Goal: Communication & Community: Ask a question

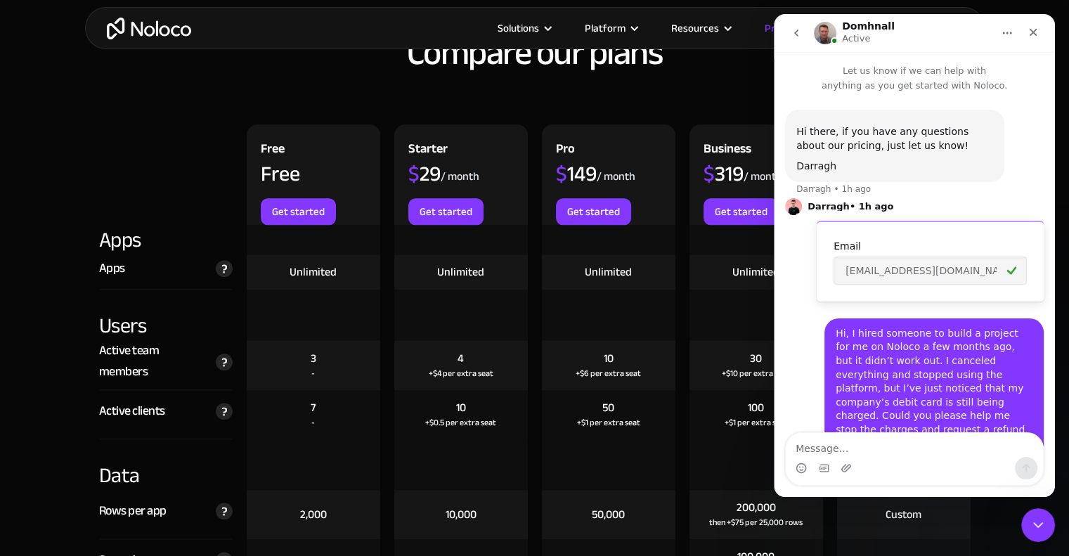
scroll to position [609, 0]
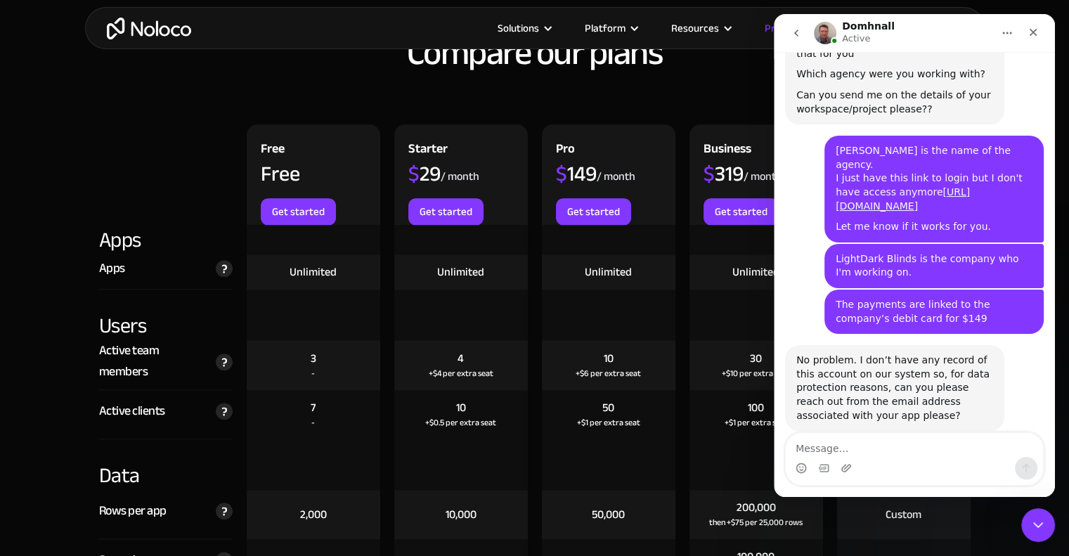
click at [866, 454] on textarea "Message…" at bounding box center [914, 445] width 257 height 24
type textarea "D"
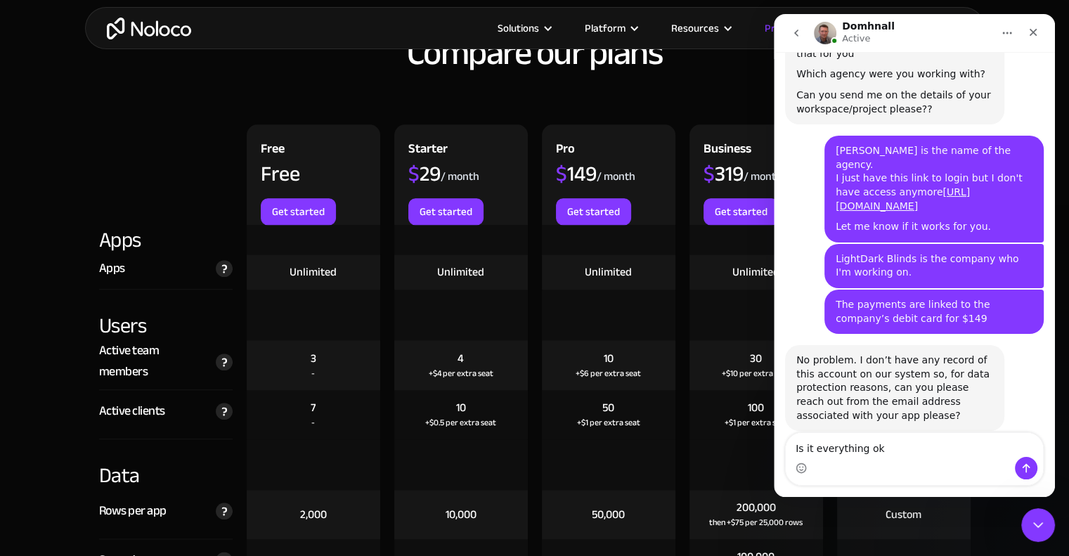
type textarea "Is it everything ok?"
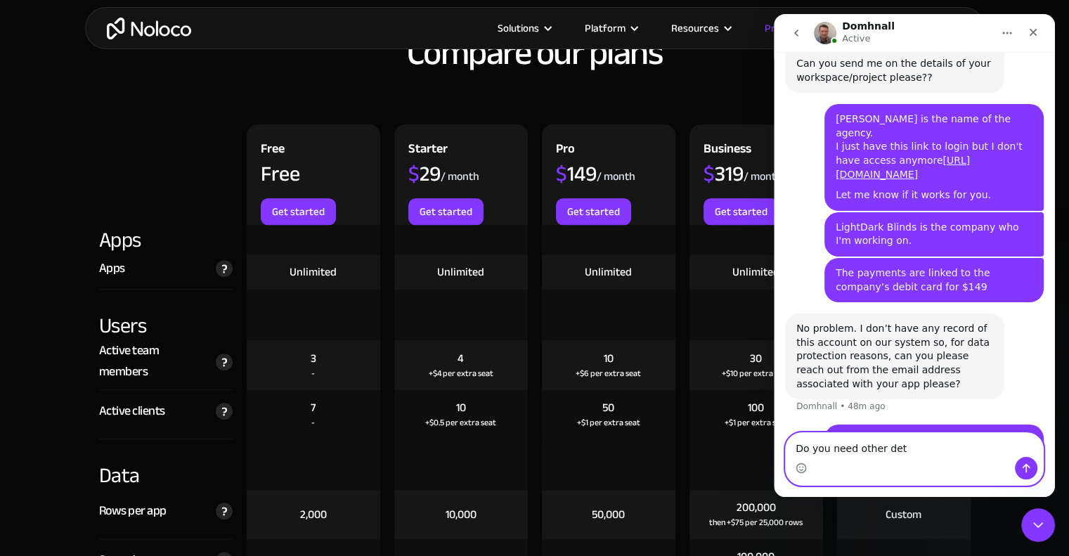
type textarea "Do you need other deta"
click at [852, 454] on textarea "Message…" at bounding box center [914, 445] width 257 height 24
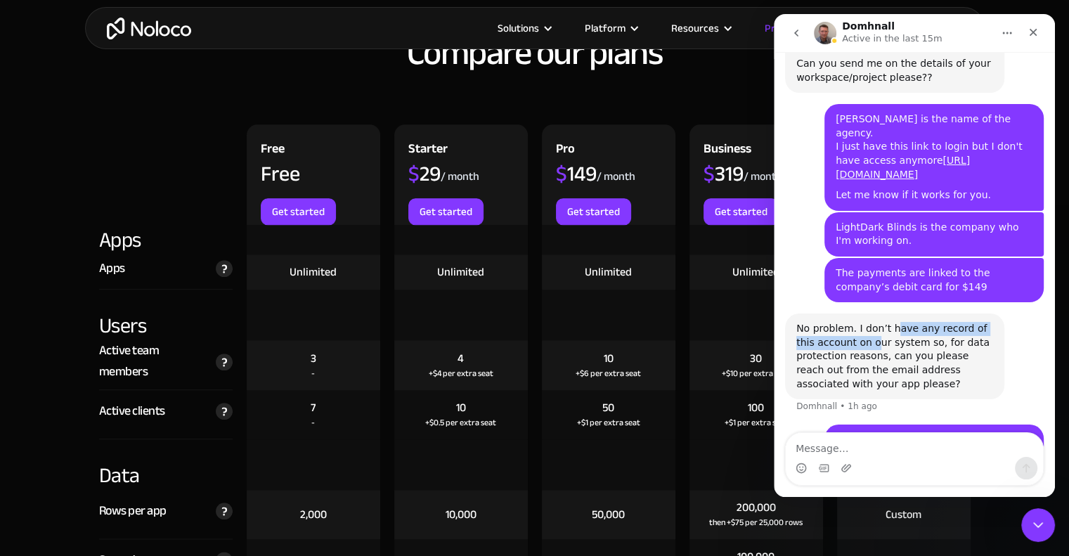
drag, startPoint x: 878, startPoint y: 263, endPoint x: 909, endPoint y: 268, distance: 31.9
click at [906, 322] on div "No problem. I don’t have any record of this account on our system so, for data …" at bounding box center [894, 356] width 197 height 69
click at [920, 322] on div "No problem. I don’t have any record of this account on our system so, for data …" at bounding box center [894, 356] width 197 height 69
click at [920, 337] on div "No problem. I don’t have any record of this account on our system so, for data …" at bounding box center [914, 368] width 259 height 111
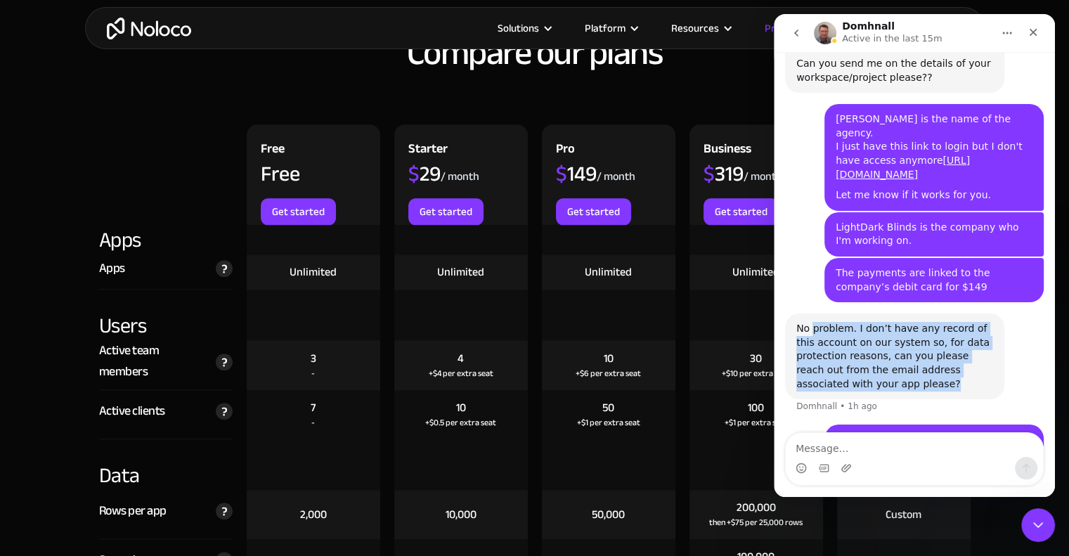
drag, startPoint x: 891, startPoint y: 329, endPoint x: 813, endPoint y: 260, distance: 104.0
click at [813, 313] on div "No problem. I don’t have any record of this account on our system so, for data …" at bounding box center [894, 356] width 219 height 86
click at [885, 322] on div "No problem. I don’t have any record of this account on our system so, for data …" at bounding box center [894, 356] width 197 height 69
click at [932, 322] on div "No problem. I don’t have any record of this account on our system so, for data …" at bounding box center [894, 356] width 197 height 69
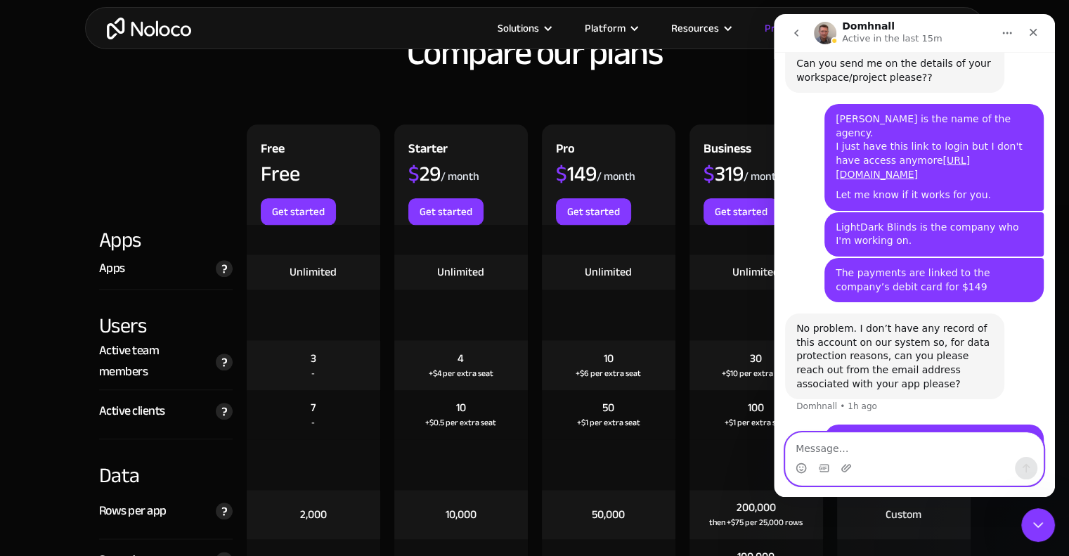
click at [859, 440] on textarea "Message…" at bounding box center [914, 445] width 257 height 24
type textarea "I"
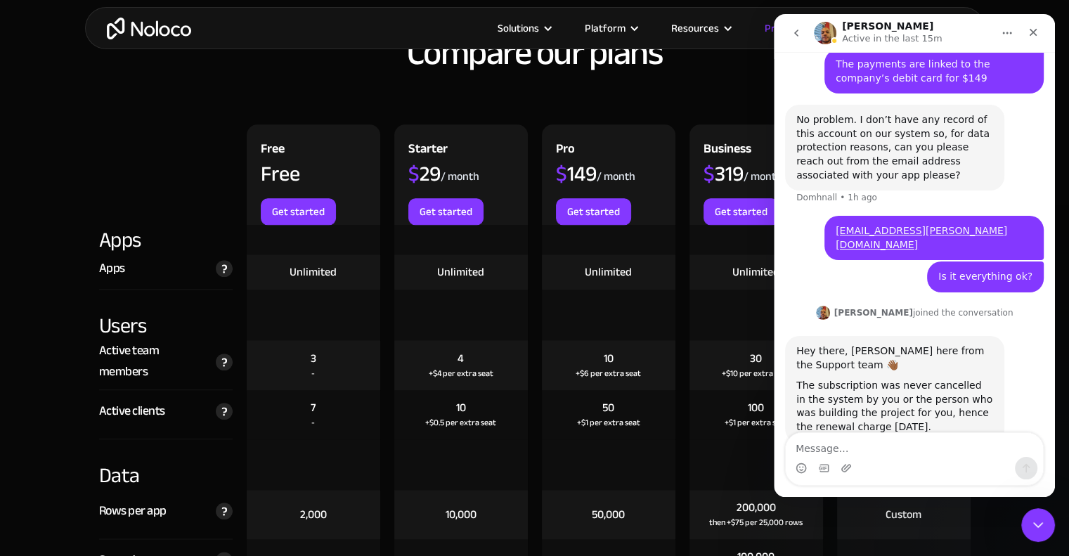
scroll to position [860, 0]
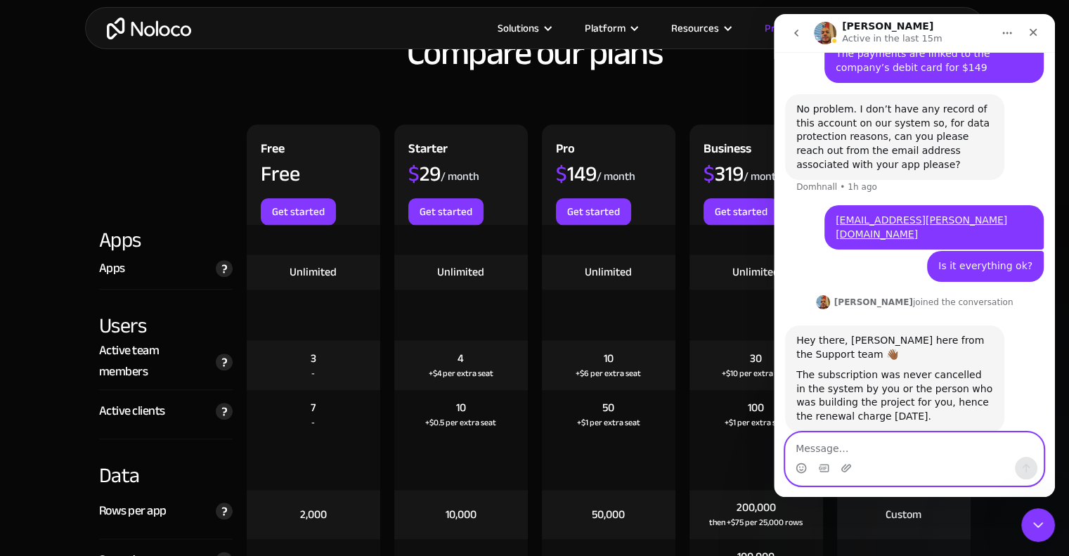
click at [847, 438] on textarea "Message…" at bounding box center [914, 445] width 257 height 24
click at [833, 452] on textarea "Message…" at bounding box center [914, 445] width 257 height 24
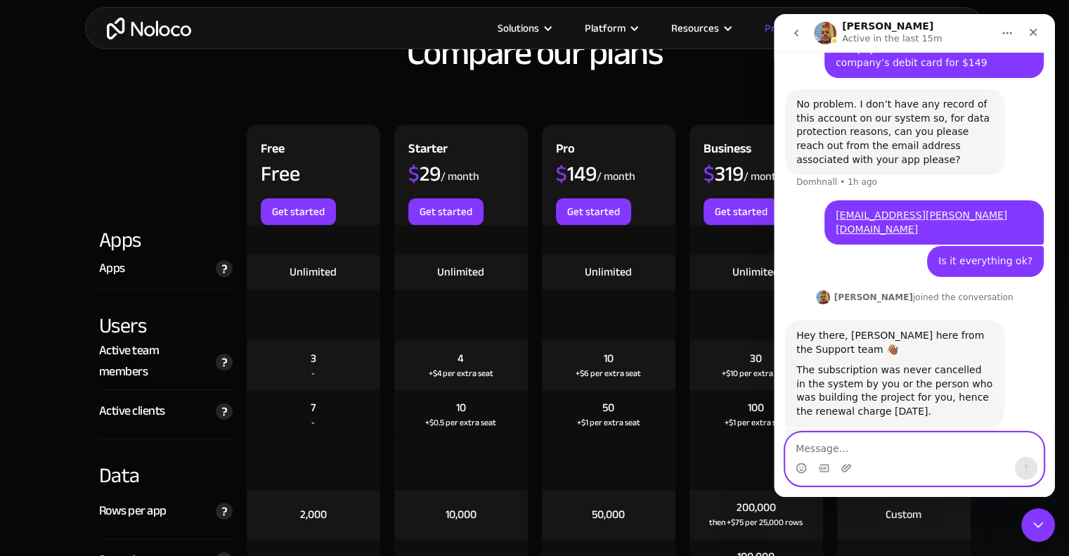
scroll to position [919, 0]
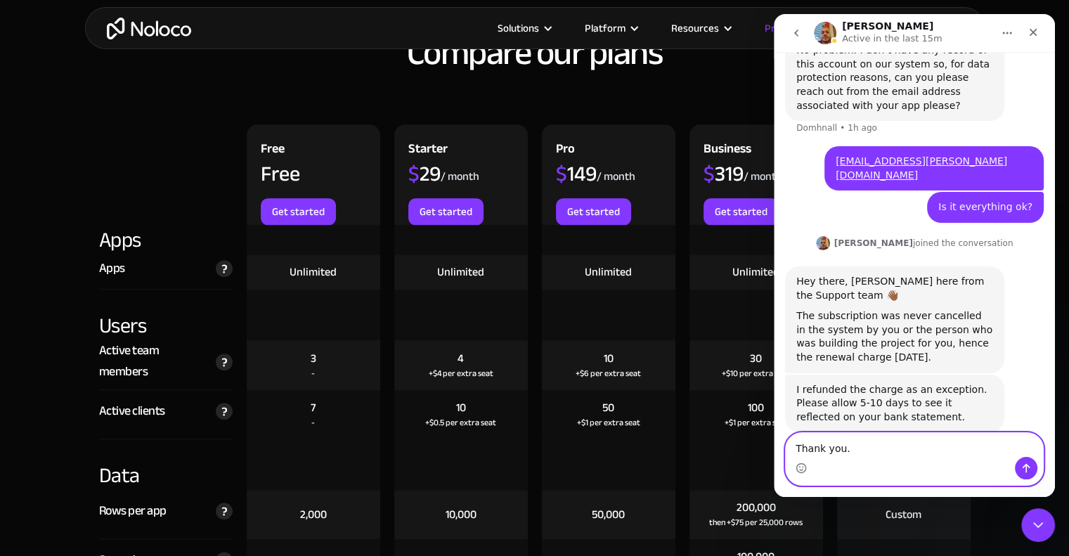
paste textarea "We haven’t used Noloco since May."
type textarea "Thank you. We haven’t used Noloco since May.."
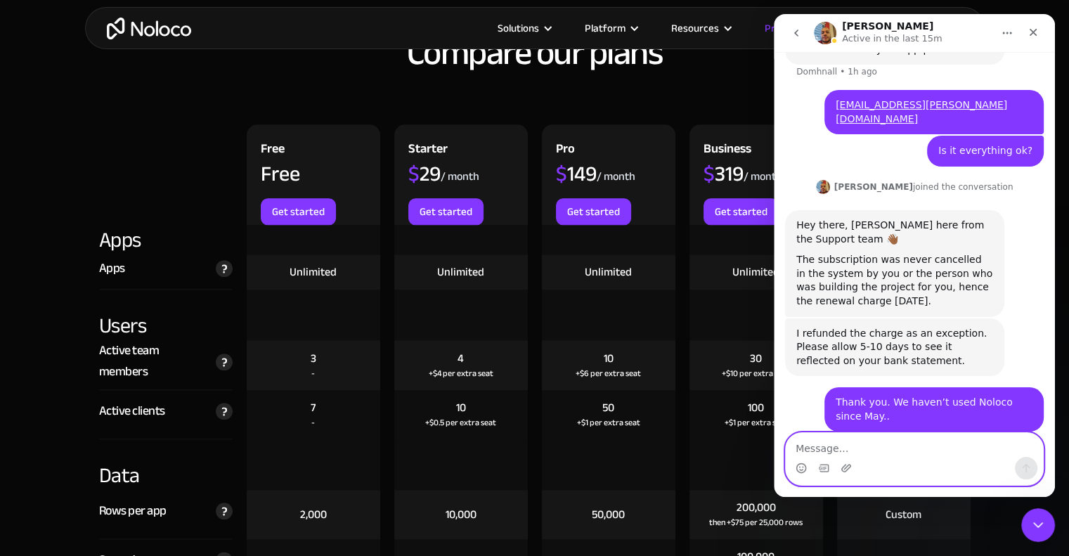
scroll to position [976, 0]
click at [868, 438] on textarea "Message…" at bounding box center [914, 445] width 257 height 24
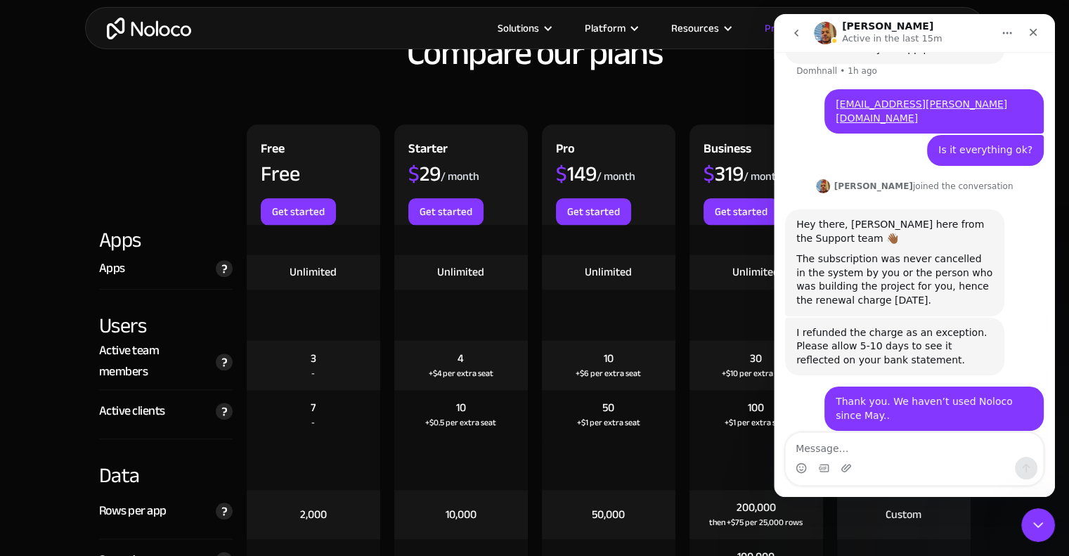
click at [965, 395] on div "Thank you. We haven’t used Noloco since May.." at bounding box center [933, 408] width 197 height 27
click at [879, 395] on div "Thank you. We haven’t used Noloco since May.." at bounding box center [933, 408] width 197 height 27
click at [857, 386] on div "Thank you. We haven’t used Noloco since May.. • Just now" at bounding box center [933, 408] width 219 height 44
click at [839, 451] on textarea "Message…" at bounding box center [914, 445] width 257 height 24
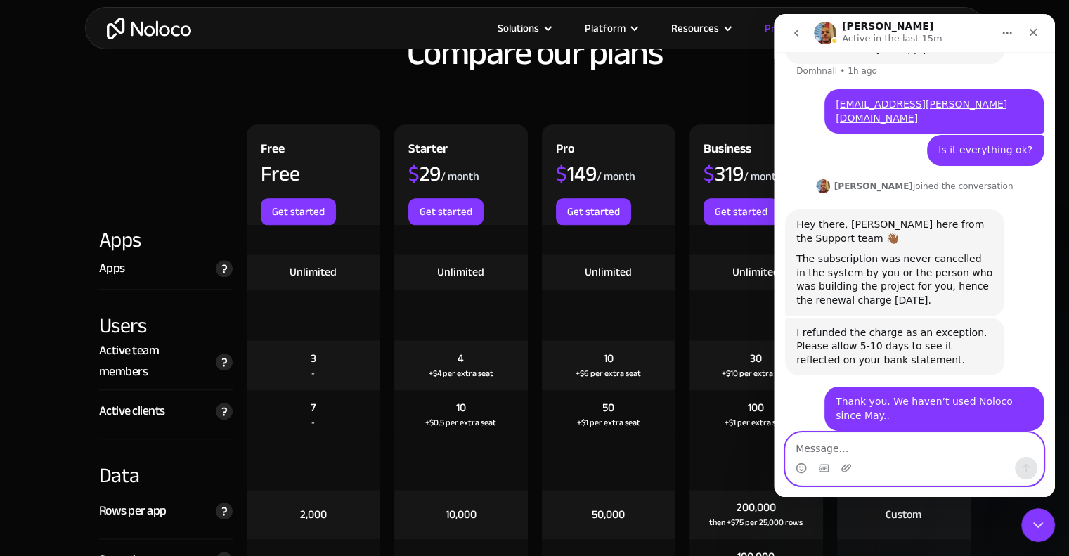
paste textarea "Will I receive a refund starting from that date?"
click at [795, 449] on textarea "Will I receive a refund starting from that date?" at bounding box center [914, 445] width 257 height 24
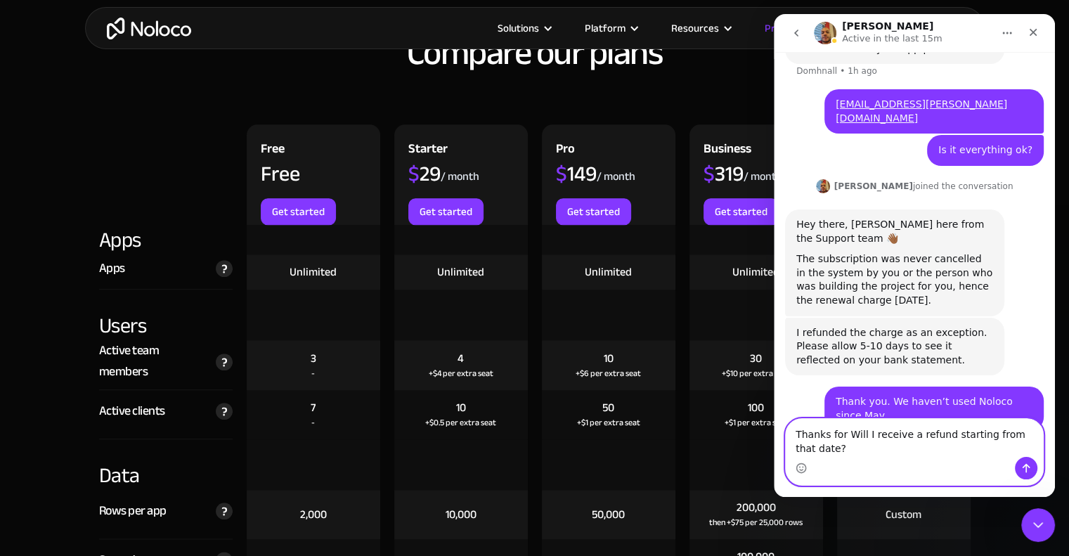
scroll to position [990, 0]
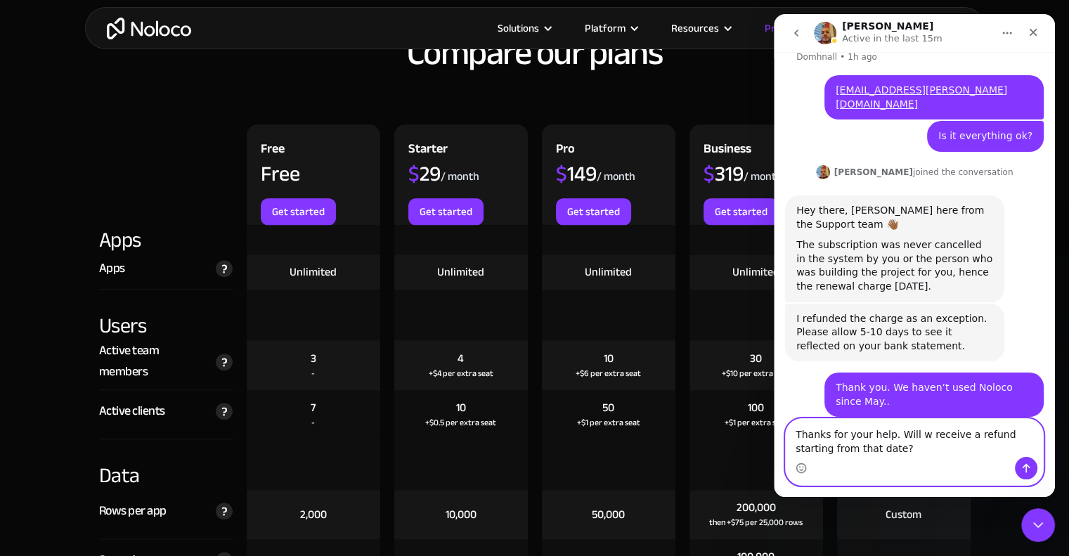
type textarea "Thanks for your help. Will we receive a refund starting from that date?"
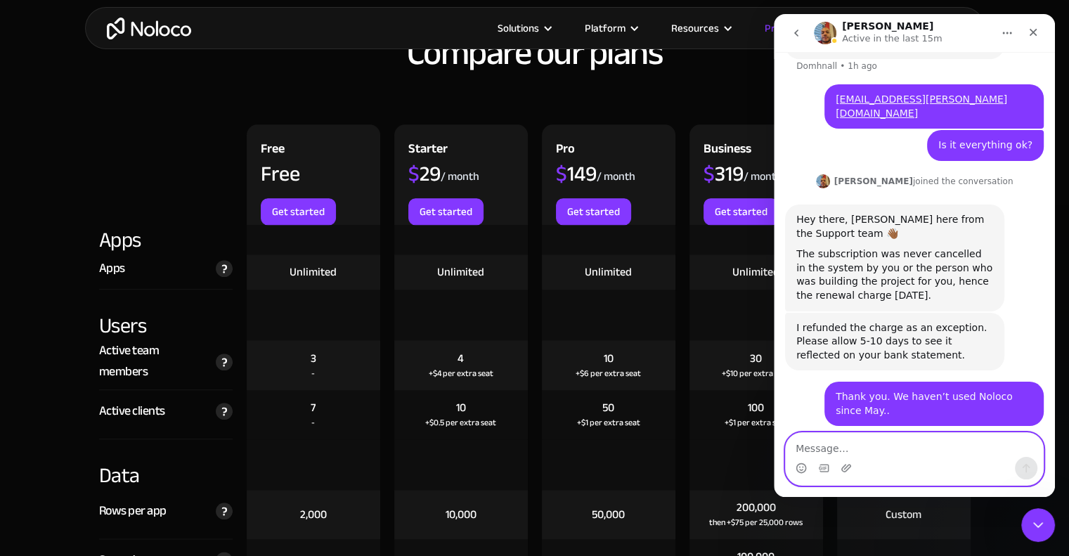
scroll to position [961, 0]
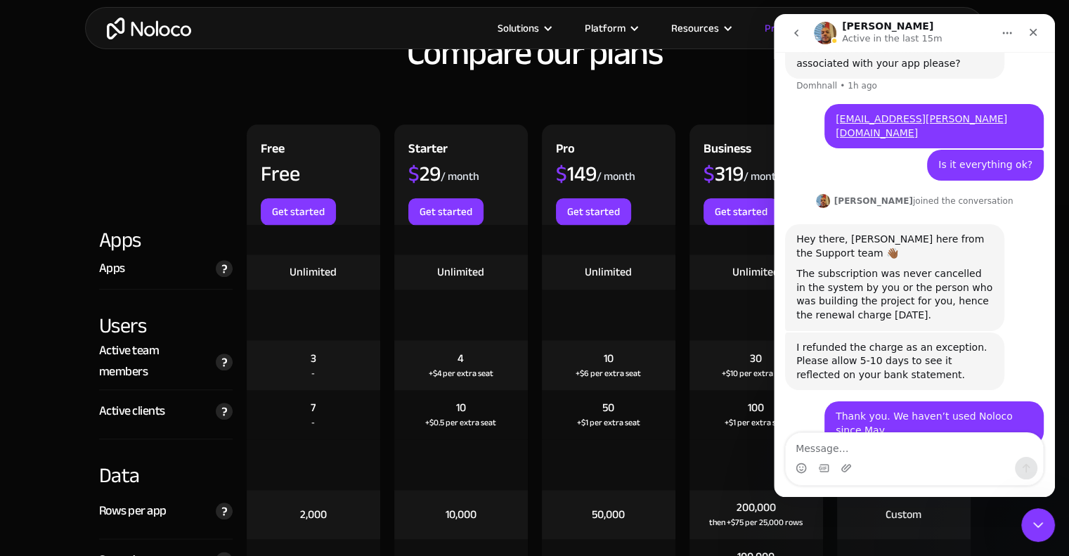
click at [852, 341] on div "I refunded the charge as an exception. Please allow 5-10 days to see it reflect…" at bounding box center [894, 361] width 197 height 41
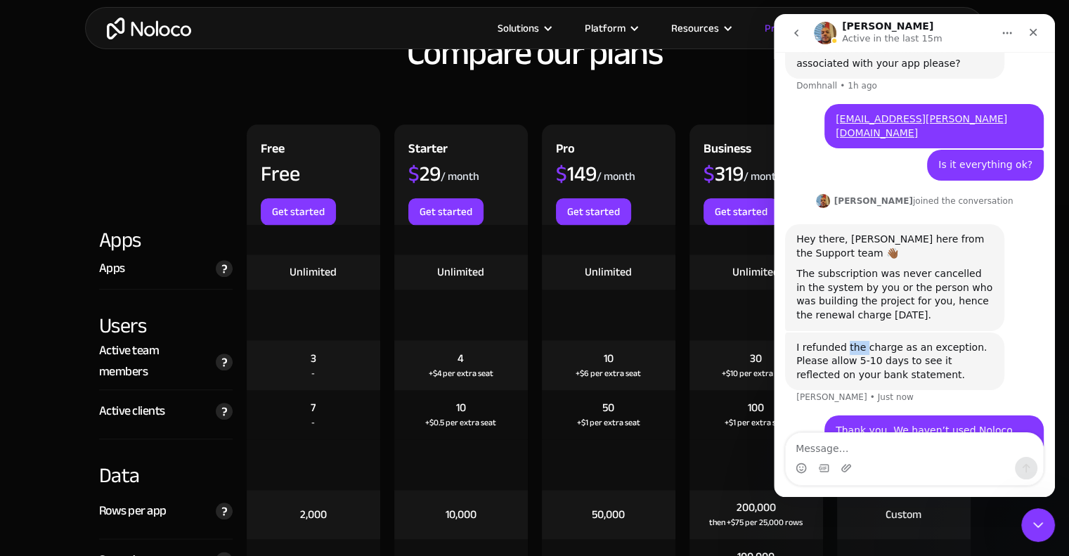
click at [852, 341] on div "I refunded the charge as an exception. Please allow 5-10 days to see it reflect…" at bounding box center [894, 361] width 197 height 41
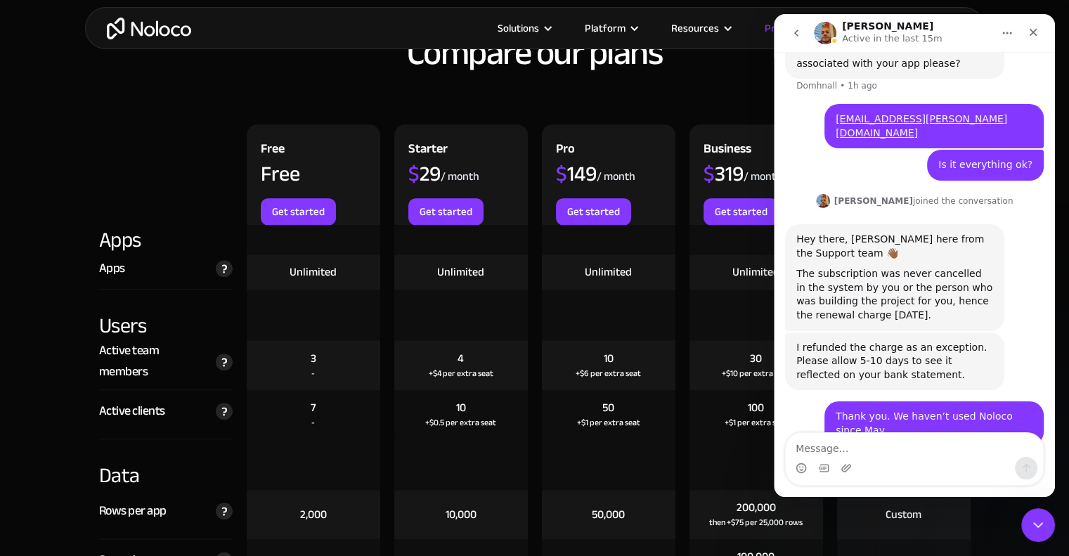
click at [935, 341] on div "I refunded the charge as an exception. Please allow 5-10 days to see it reflect…" at bounding box center [894, 361] width 197 height 41
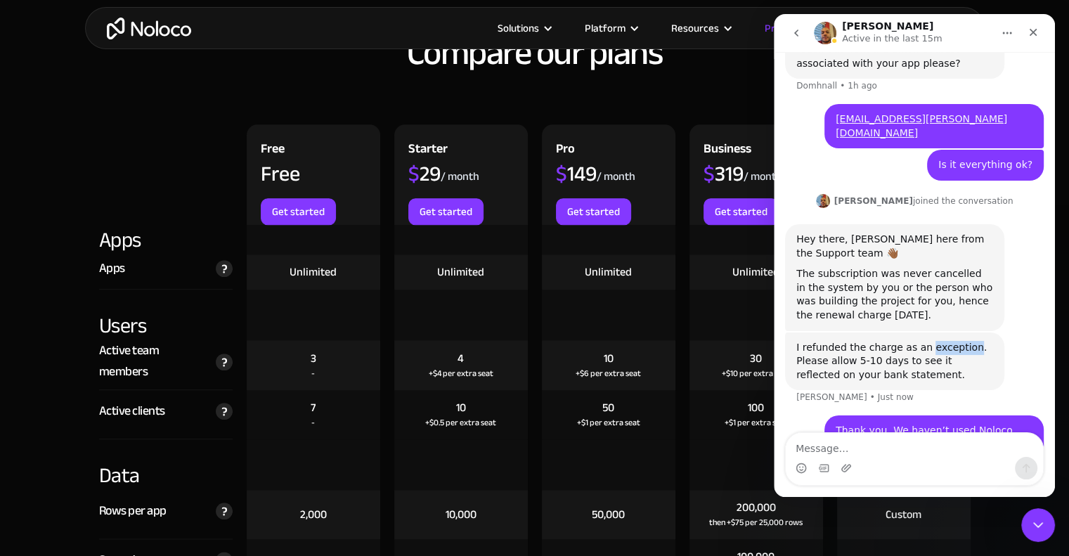
click at [935, 341] on div "I refunded the charge as an exception. Please allow 5-10 days to see it reflect…" at bounding box center [894, 361] width 197 height 41
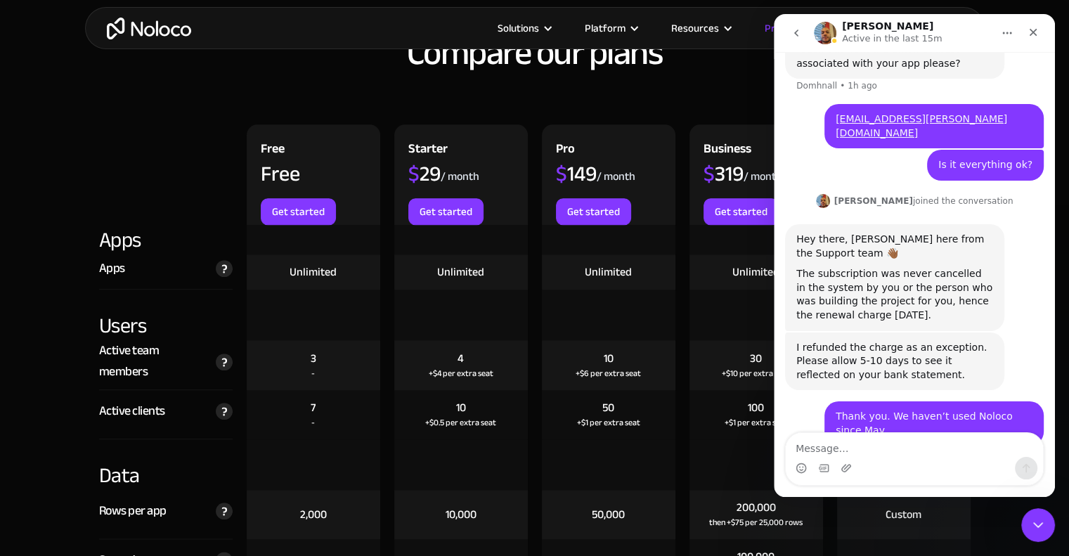
click at [969, 341] on div "I refunded the charge as an exception. Please allow 5-10 days to see it reflect…" at bounding box center [894, 361] width 197 height 41
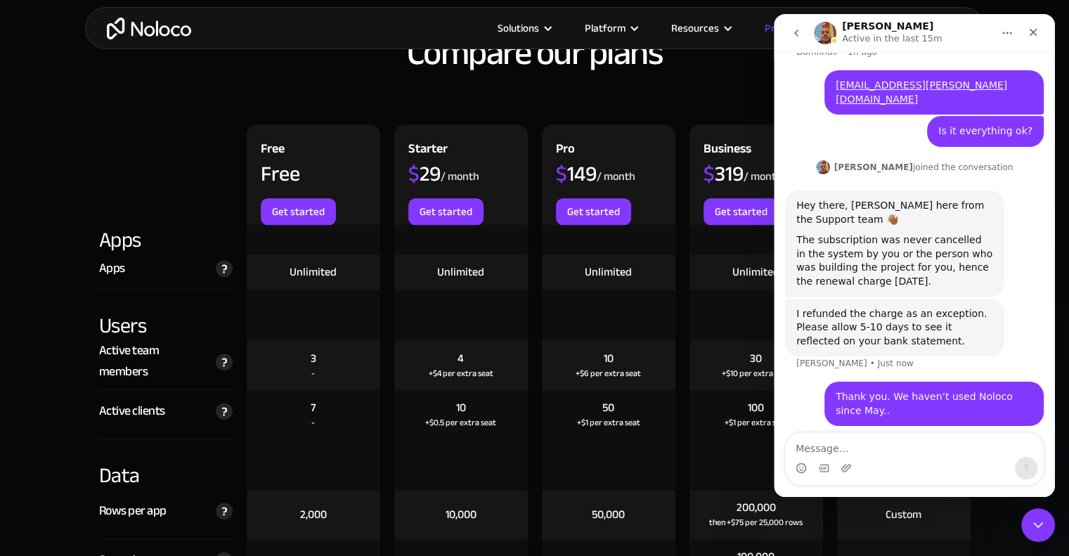
scroll to position [975, 0]
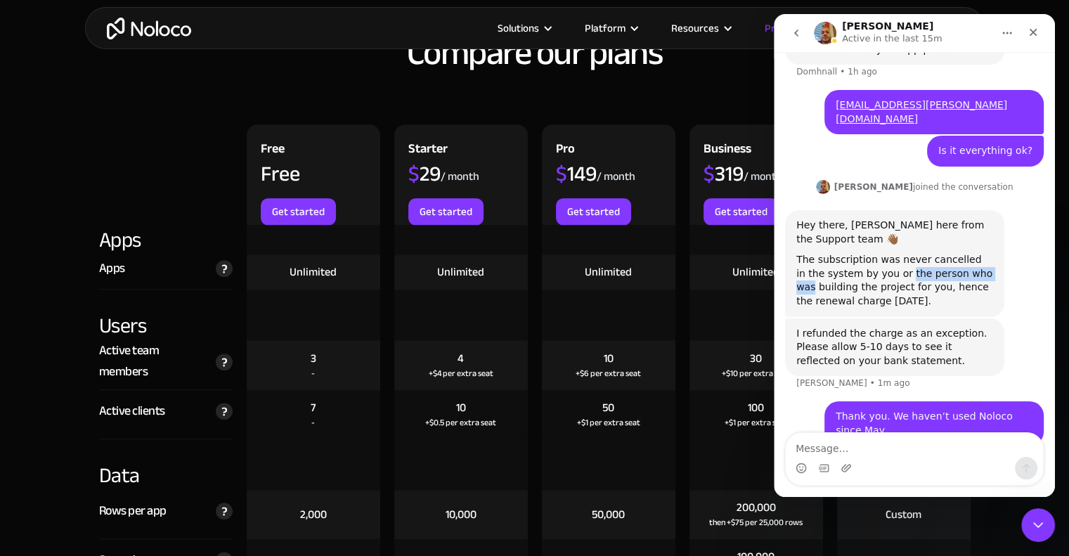
drag, startPoint x: 878, startPoint y: 188, endPoint x: 965, endPoint y: 193, distance: 87.3
click at [965, 253] on div "The subscription was never cancelled in the system by you or the person who was…" at bounding box center [894, 280] width 197 height 55
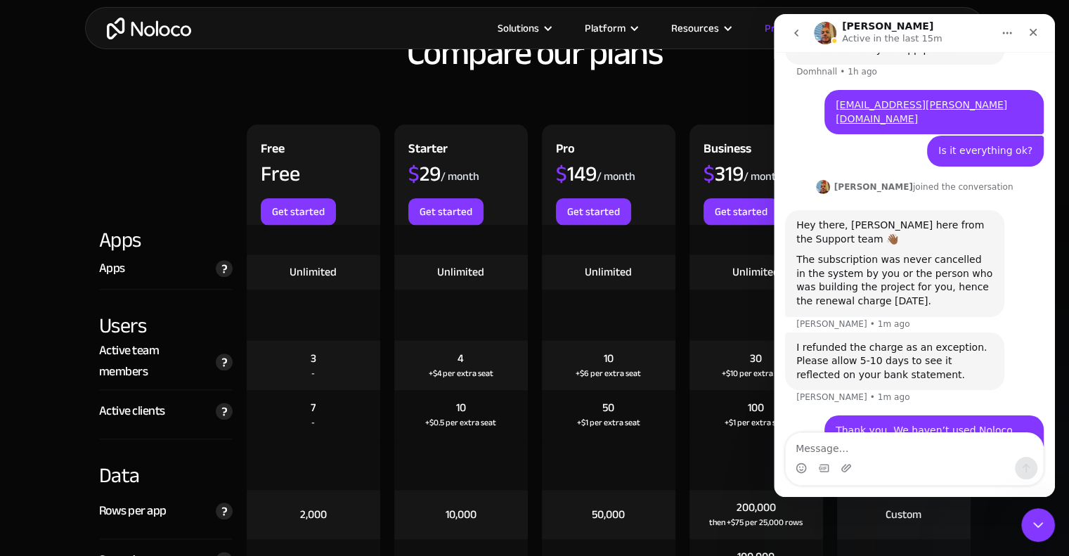
click at [949, 253] on div "The subscription was never cancelled in the system by you or the person who was…" at bounding box center [894, 280] width 197 height 55
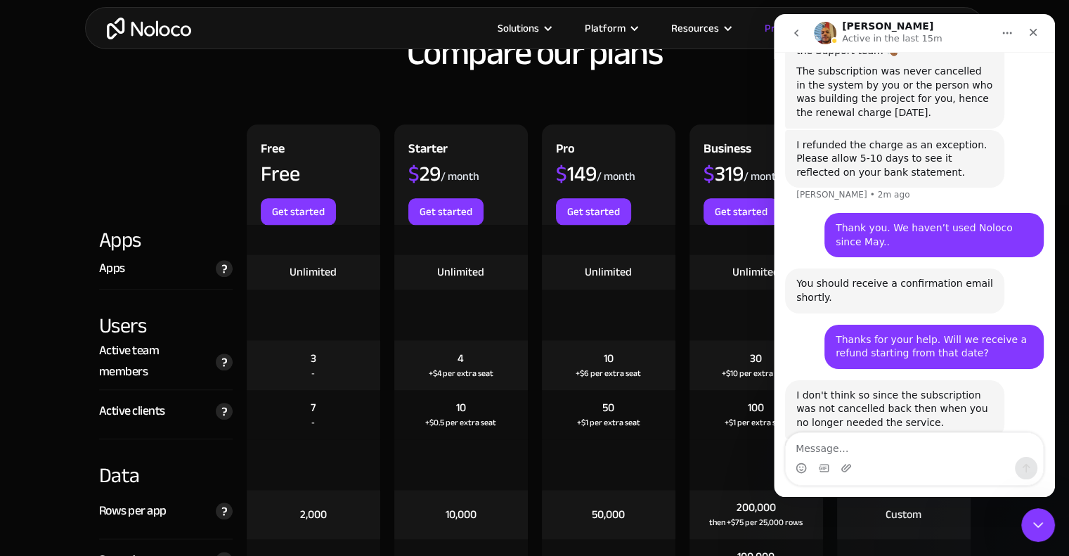
scroll to position [1161, 0]
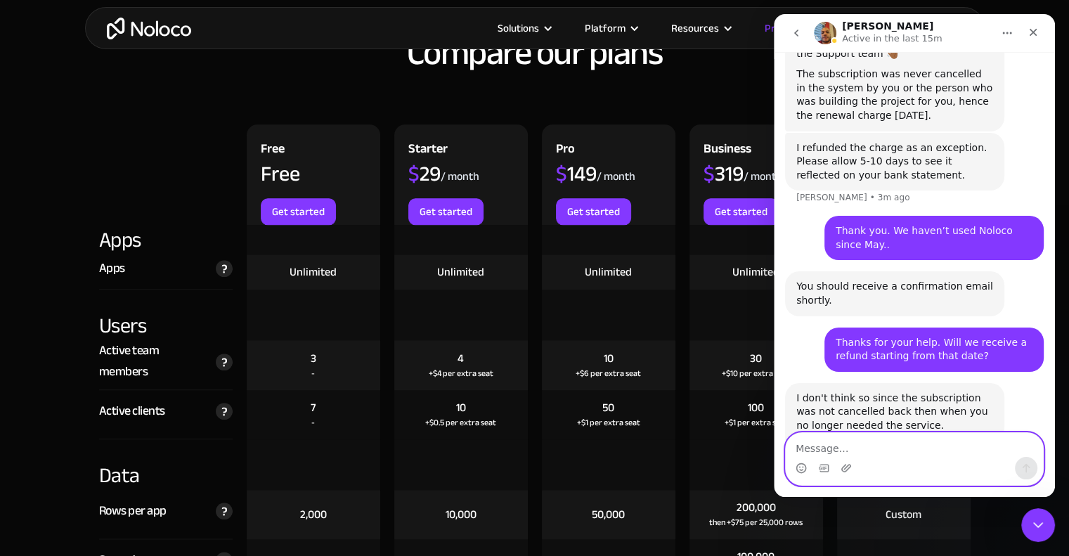
click at [852, 443] on textarea "Message…" at bounding box center [914, 445] width 257 height 24
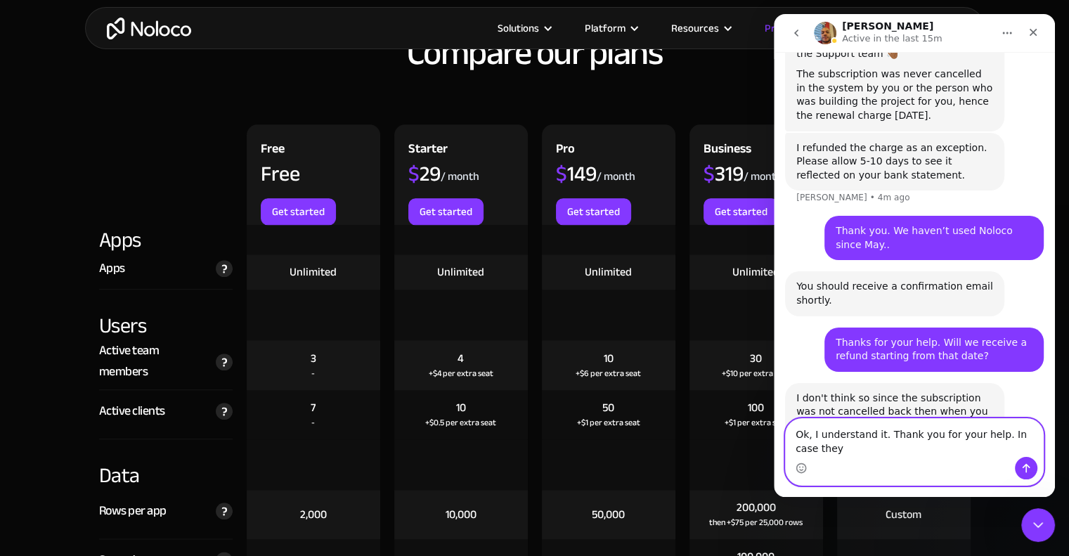
scroll to position [1175, 0]
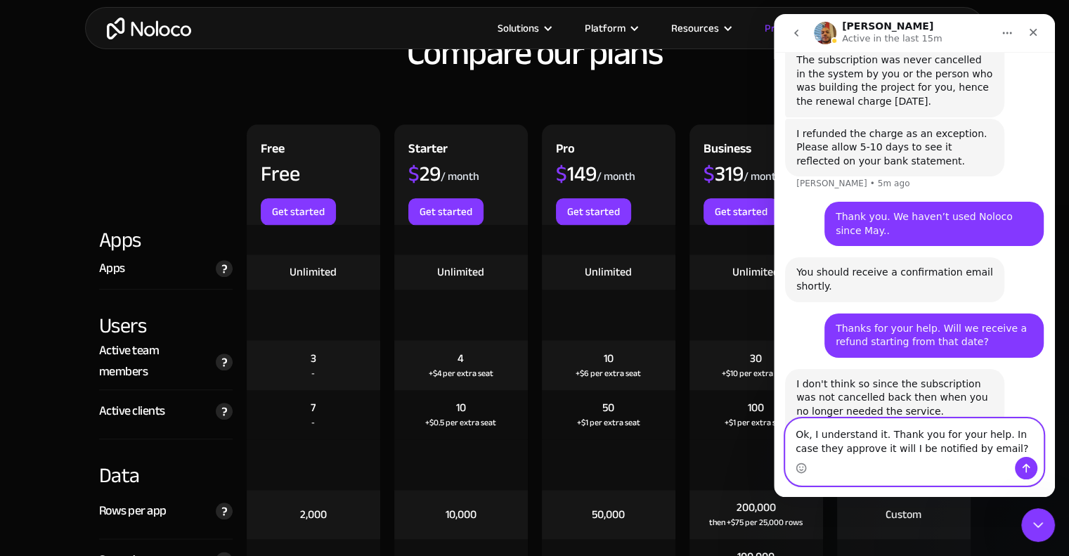
drag, startPoint x: 982, startPoint y: 450, endPoint x: 883, endPoint y: 427, distance: 101.6
click at [883, 427] on textarea "Ok, I understand it. Thank you for your help. In case they approve it will I be…" at bounding box center [914, 438] width 257 height 38
paste textarea "If the refund is approved,"
drag, startPoint x: 989, startPoint y: 448, endPoint x: 987, endPoint y: 429, distance: 19.2
click at [987, 429] on textarea "Ok, I understand it. Thank you for your help. In case they approve it will be n…" at bounding box center [914, 438] width 257 height 38
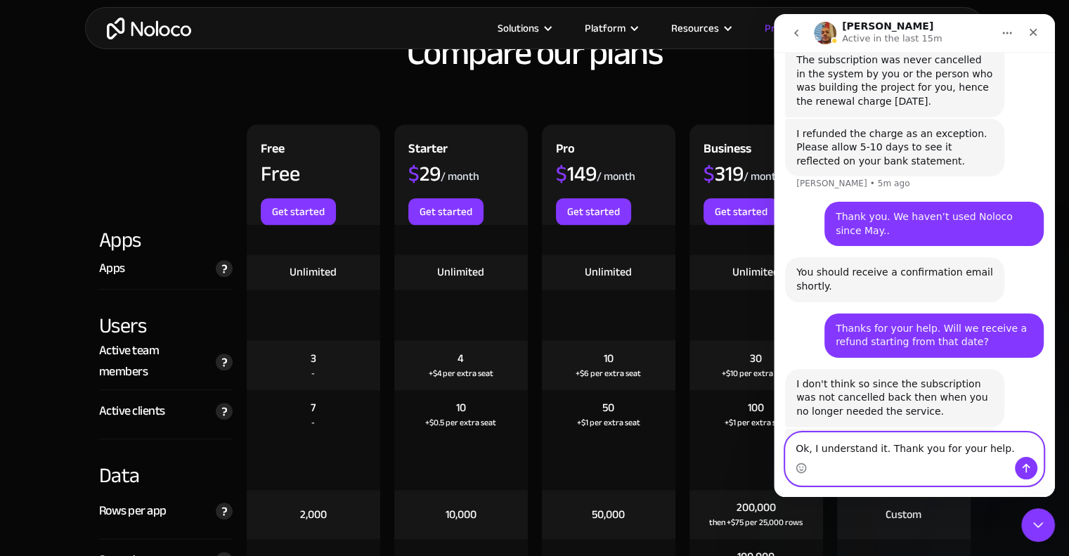
scroll to position [1161, 0]
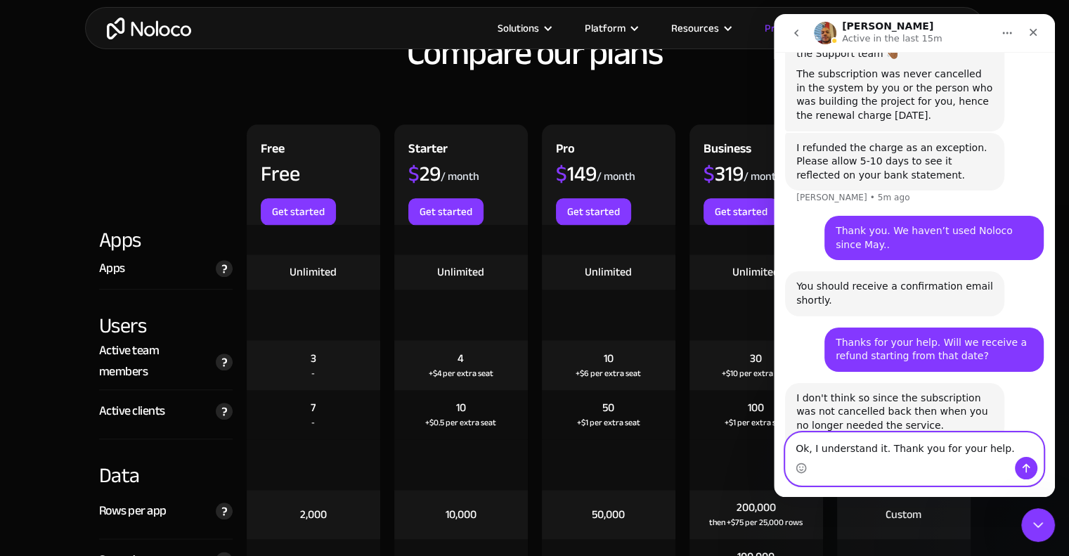
click at [996, 450] on textarea "Ok, I understand it. Thank you for your help." at bounding box center [914, 445] width 257 height 24
paste textarea "In case the refund is approved, will I receive a confirmation via email?"
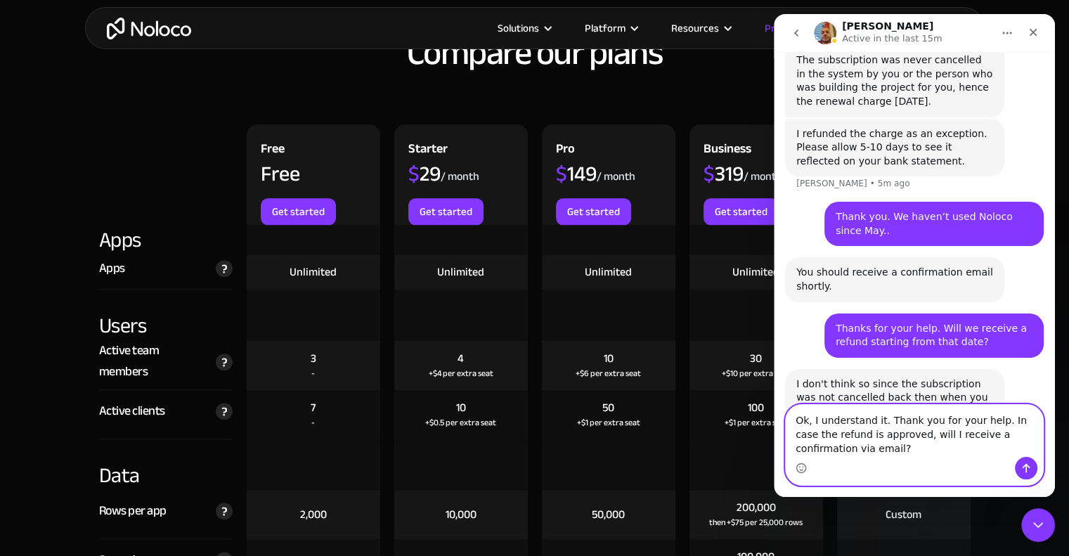
scroll to position [1189, 0]
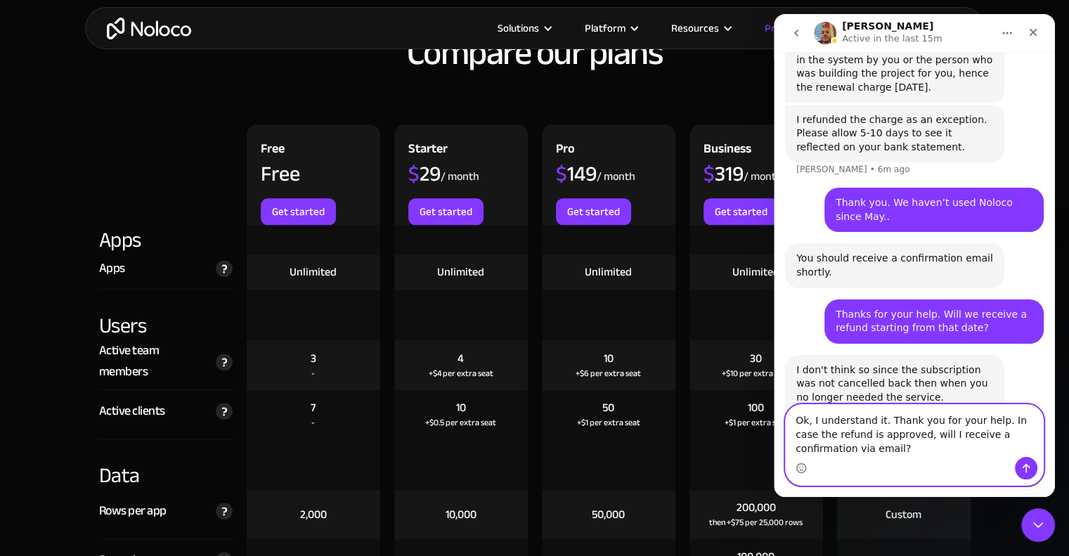
click at [851, 438] on textarea "Ok, I understand it. Thank you for your help. In case the refund is approved, w…" at bounding box center [914, 431] width 257 height 52
click at [850, 437] on textarea "Ok, I understand it. Thank you for your help. In case the refund is approved, w…" at bounding box center [914, 431] width 257 height 52
type textarea "Ok, I understand it. Thank you for your help. In case the refund of the other m…"
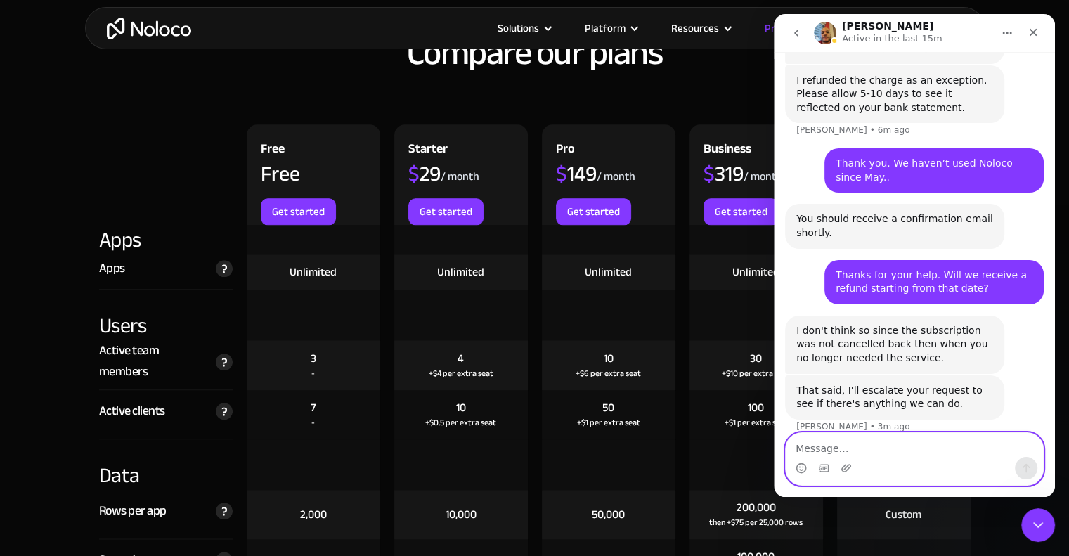
scroll to position [1231, 0]
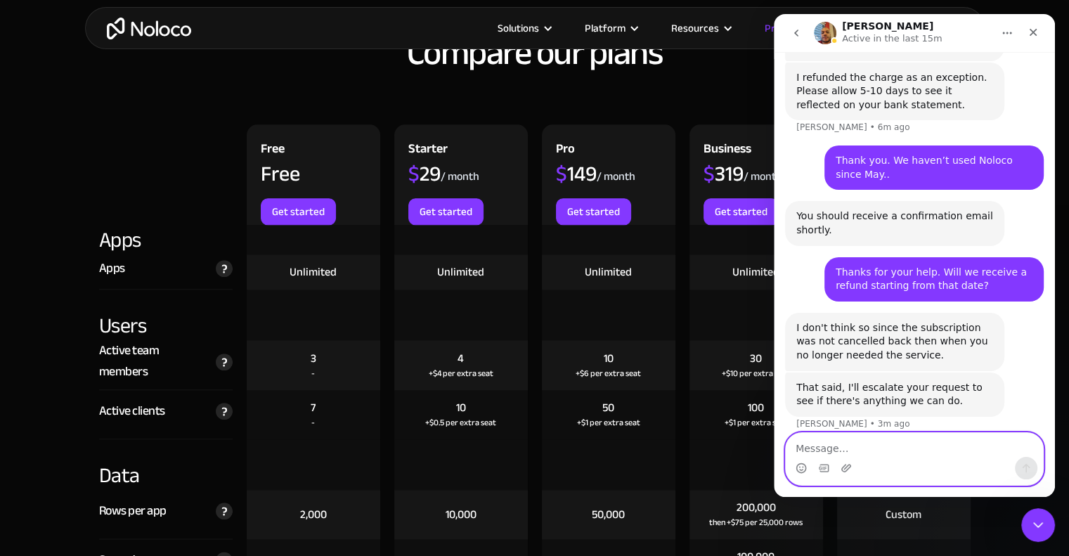
click at [869, 447] on textarea "Message…" at bounding box center [914, 445] width 257 height 24
click at [914, 444] on textarea "Message…" at bounding box center [914, 445] width 257 height 24
click at [899, 446] on textarea "Message…" at bounding box center [914, 445] width 257 height 24
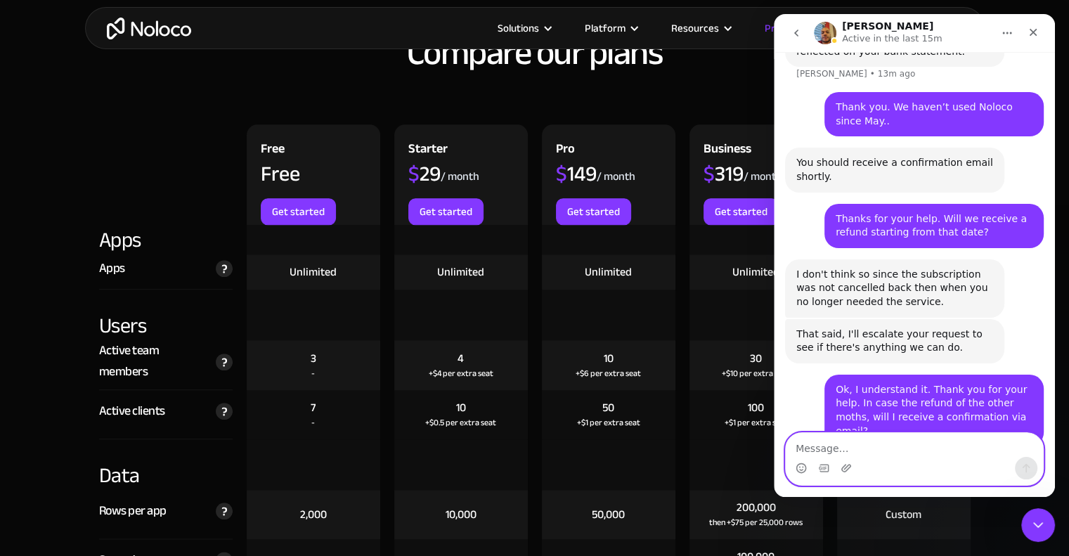
scroll to position [1287, 0]
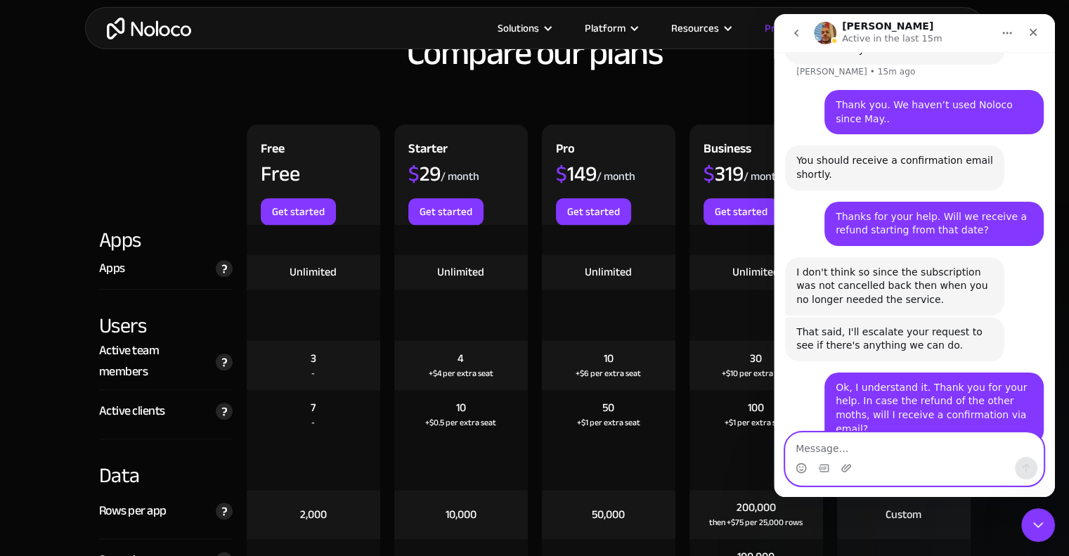
click at [838, 443] on textarea "Message…" at bounding box center [914, 445] width 257 height 24
paste textarea "The person I hired created a Google Workspace and set up this email for me to a…"
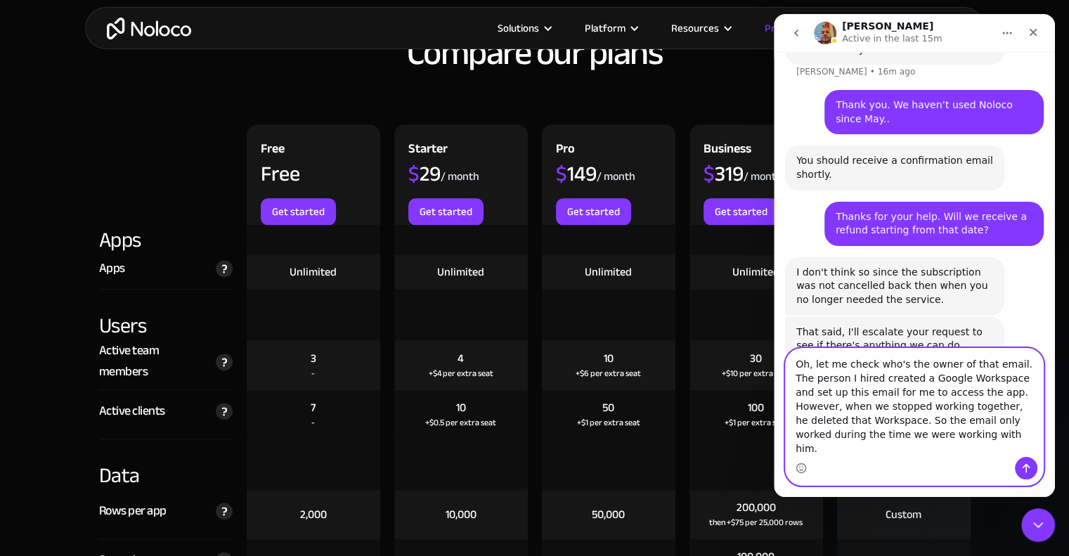
scroll to position [1357, 0]
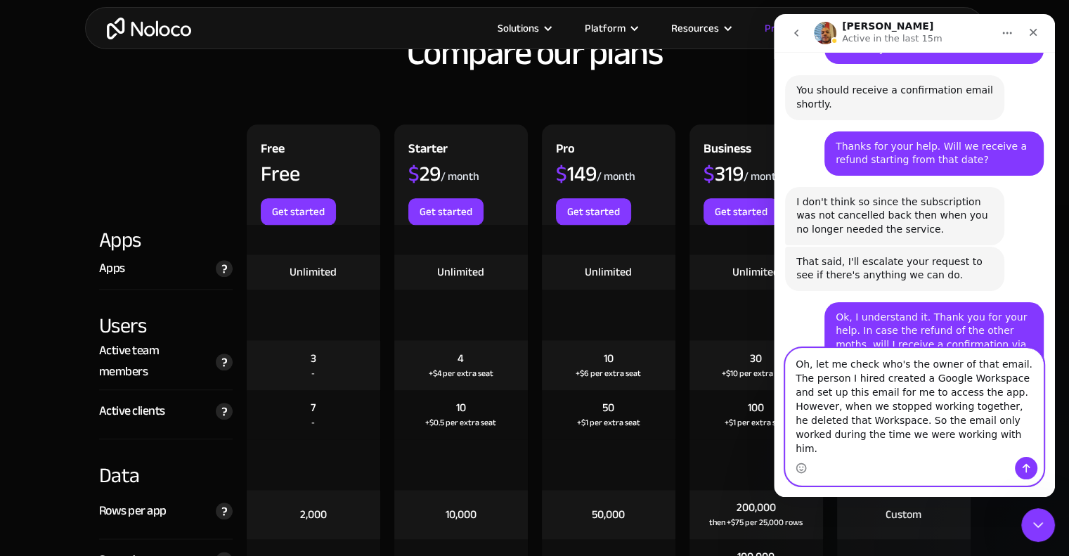
click at [830, 392] on textarea "Oh, let me check who's the owner of that email. The person I hired created a Go…" at bounding box center [914, 403] width 257 height 108
drag, startPoint x: 958, startPoint y: 408, endPoint x: 809, endPoint y: 407, distance: 149.7
click at [809, 407] on textarea "Oh, let me check who's the owner of that email. The person we hired created a G…" at bounding box center [914, 403] width 257 height 108
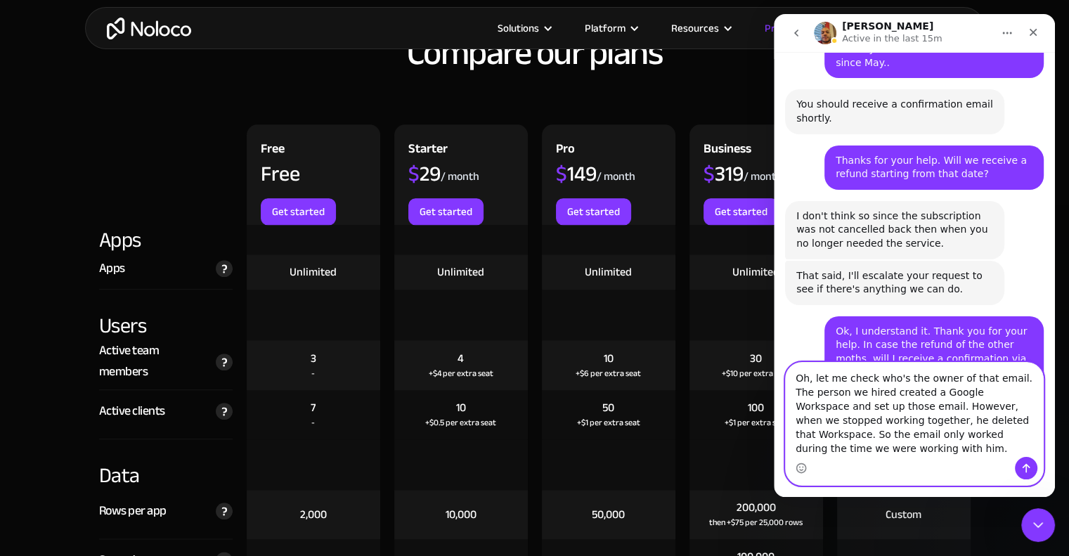
type textarea "Oh, let me check who's the owner of that email. The person we hired created a G…"
click at [1021, 448] on textarea "Oh, let me check who's the owner of that email. The person we hired created a G…" at bounding box center [914, 410] width 257 height 94
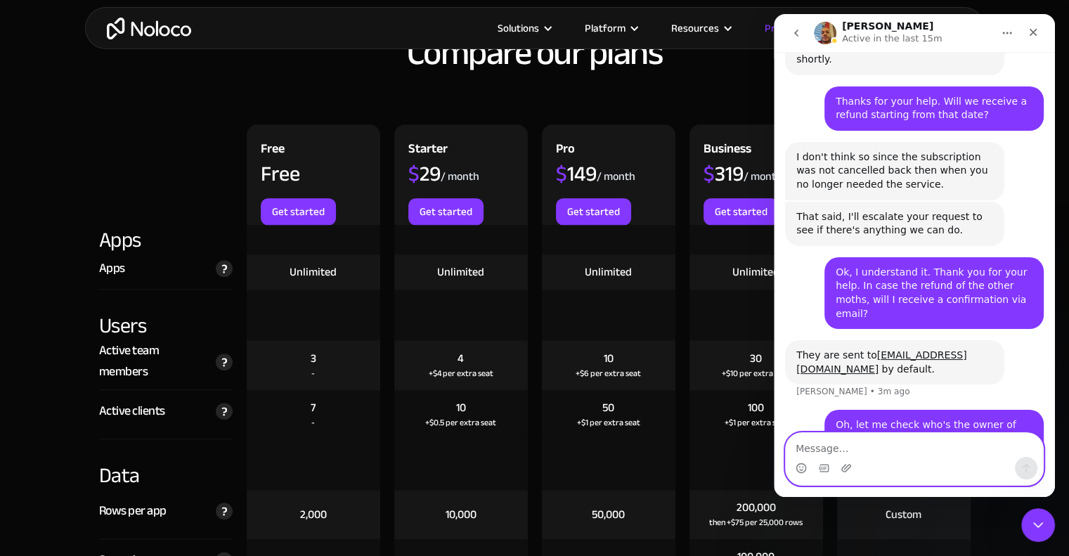
scroll to position [1411, 0]
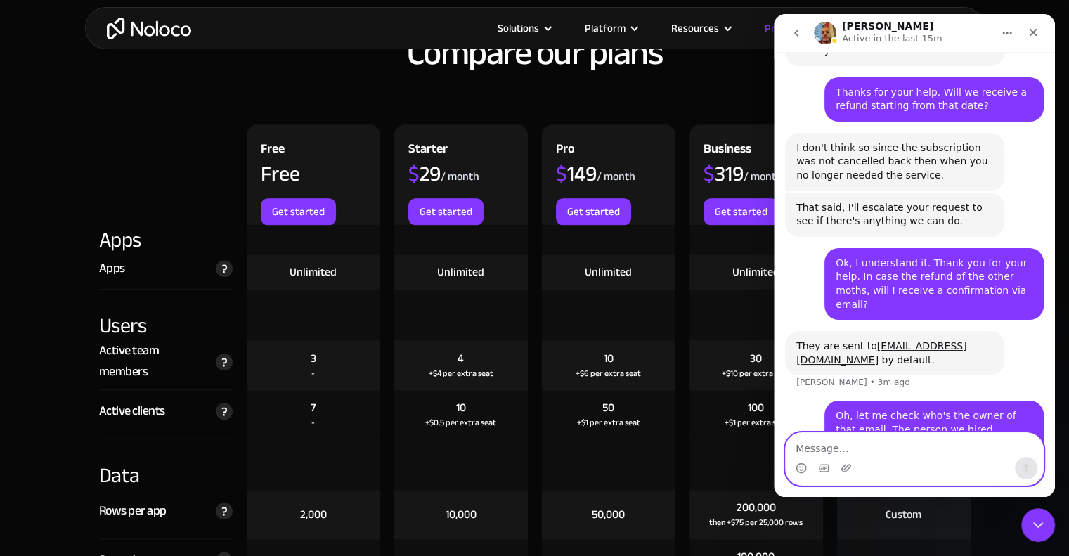
click at [883, 443] on textarea "Message…" at bounding box center [914, 445] width 257 height 24
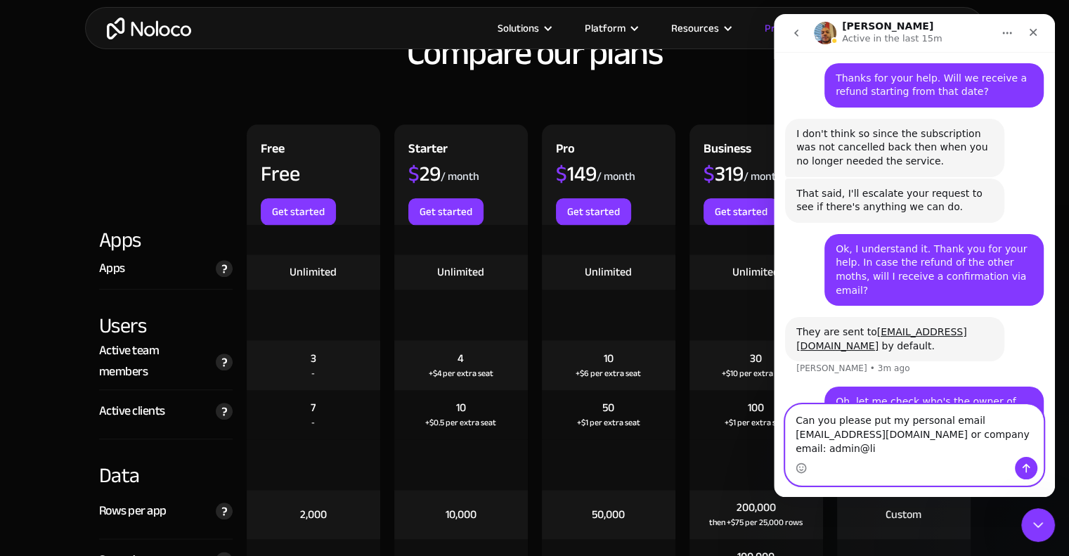
scroll to position [1439, 0]
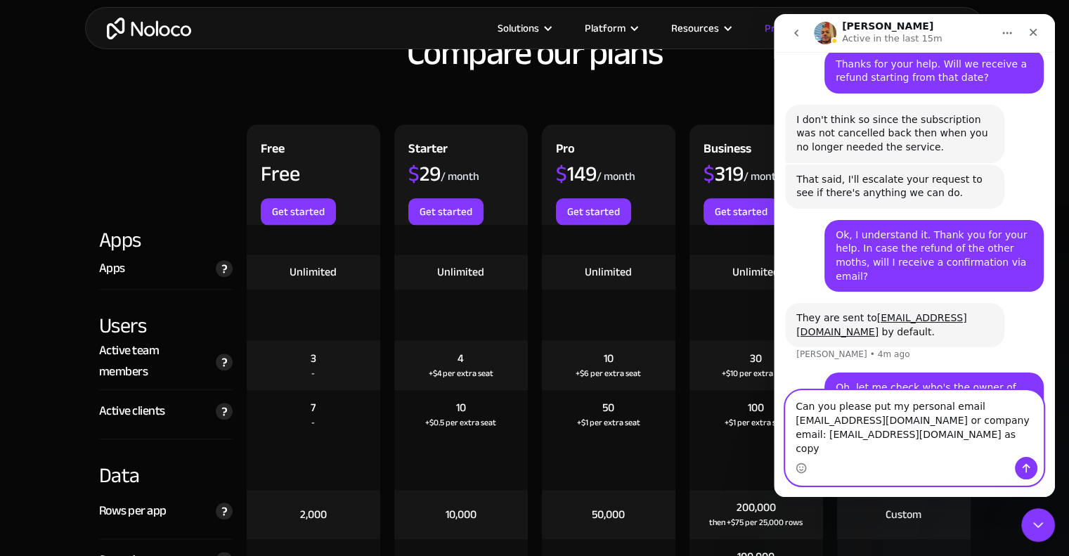
type textarea "Can you please put my personal email [EMAIL_ADDRESS][DOMAIN_NAME] or company em…"
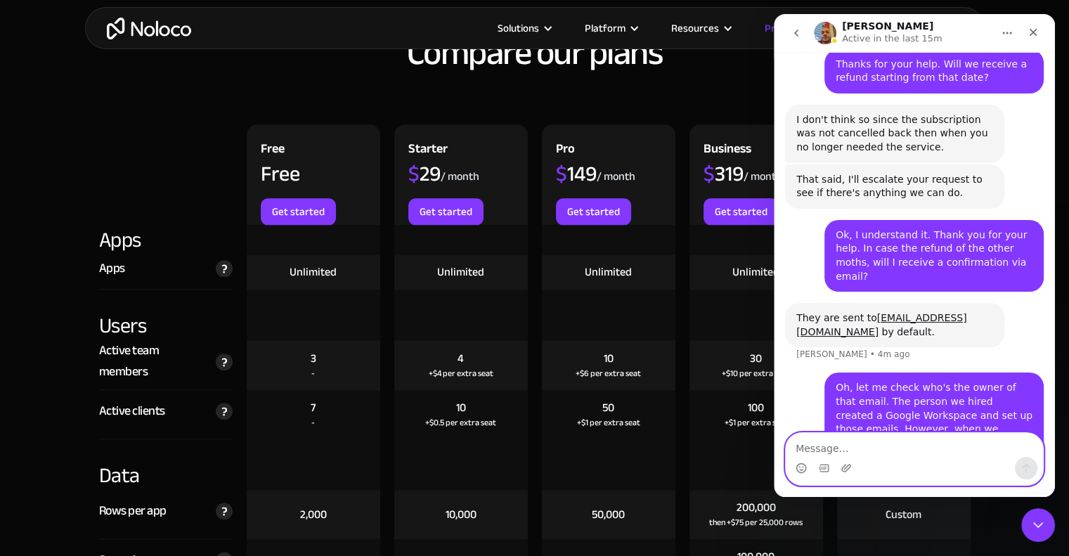
scroll to position [1470, 0]
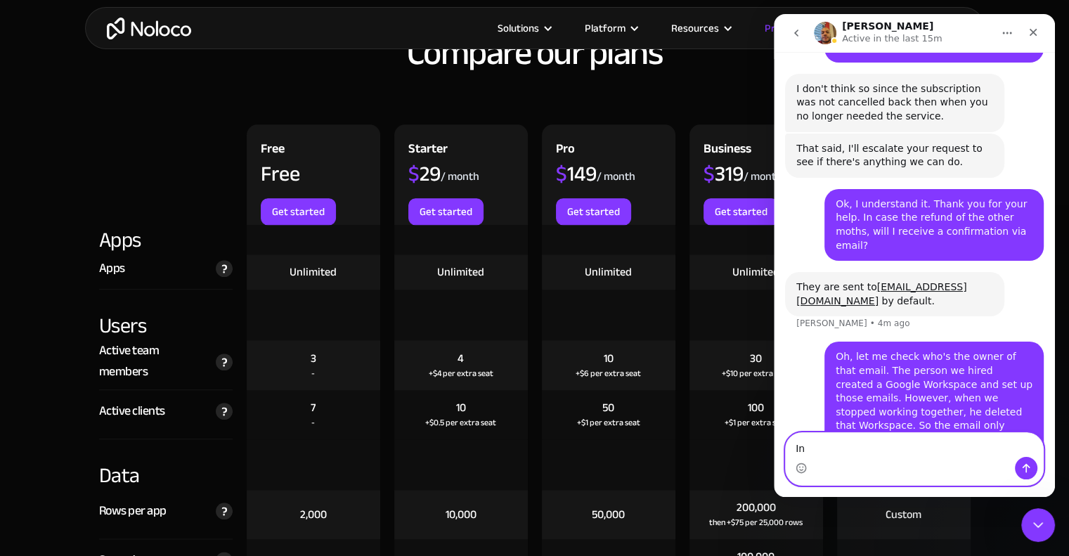
type textarea "I"
type textarea "So I can be checking if we recieve the resolution"
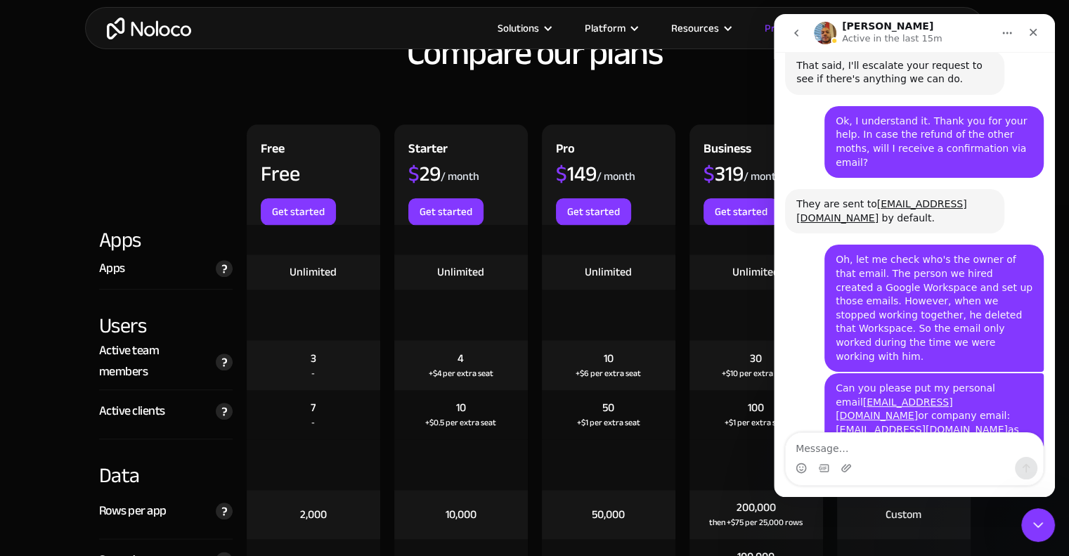
scroll to position [1558, 0]
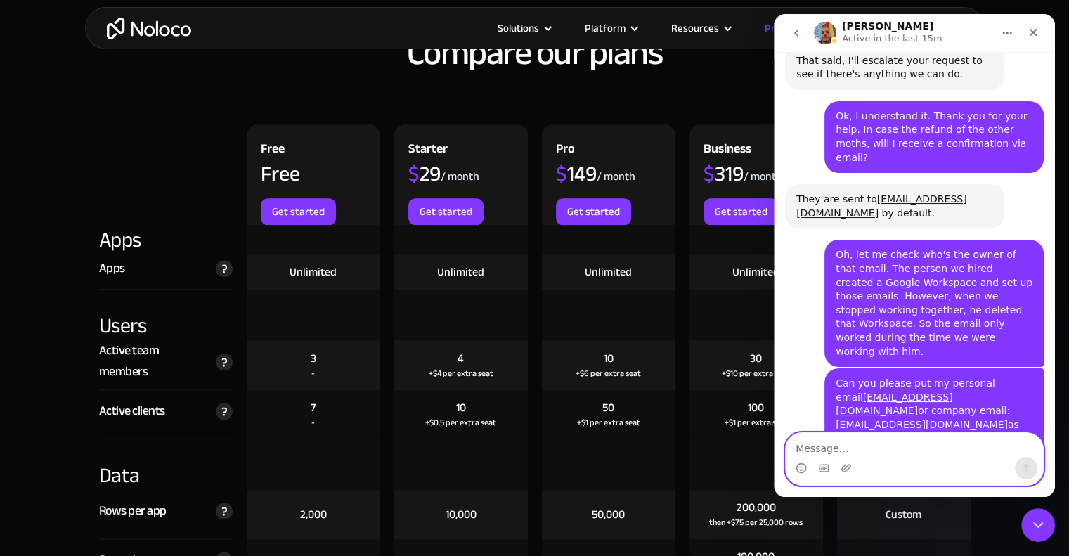
click at [887, 443] on textarea "Message…" at bounding box center [914, 445] width 257 height 24
type textarea "O"
click at [871, 450] on textarea "Message…" at bounding box center [914, 445] width 257 height 24
type textarea "I appreciate that. Thank you."
